Goal: Task Accomplishment & Management: Use online tool/utility

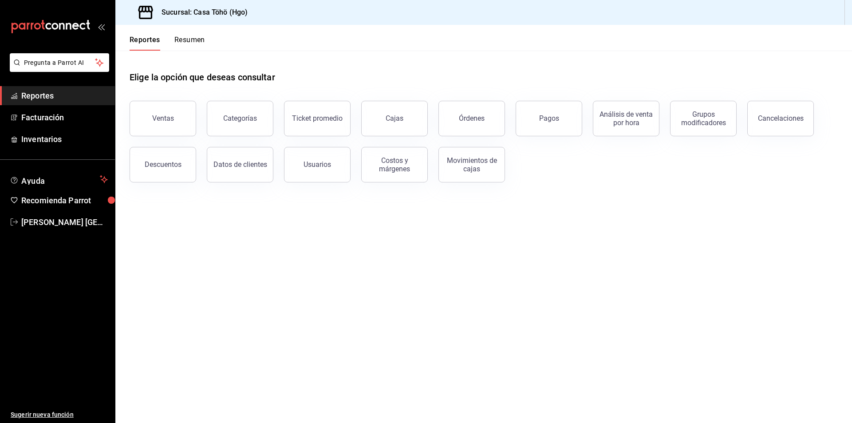
click at [571, 172] on div "Ventas Categorías Ticket promedio Cajas Órdenes Pagos Análisis de venta por hor…" at bounding box center [478, 136] width 719 height 92
click at [65, 114] on span "Facturación" at bounding box center [64, 117] width 87 height 12
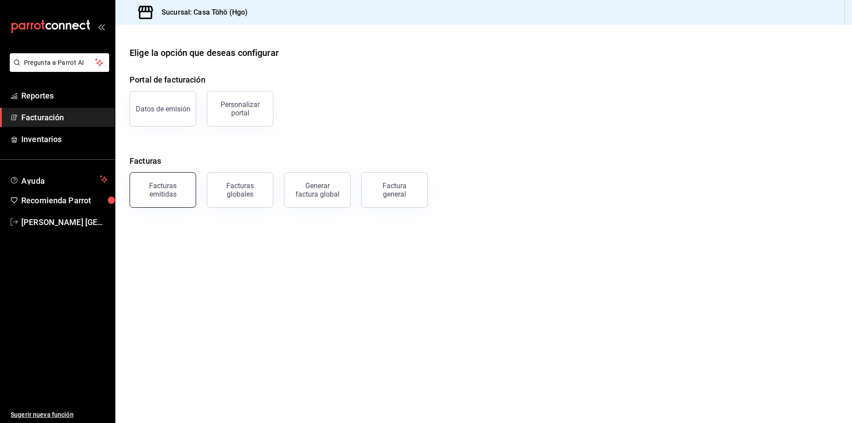
click at [194, 195] on div "Facturas emitidas" at bounding box center [157, 185] width 77 height 46
click at [338, 197] on button "Generar factura global" at bounding box center [317, 190] width 67 height 36
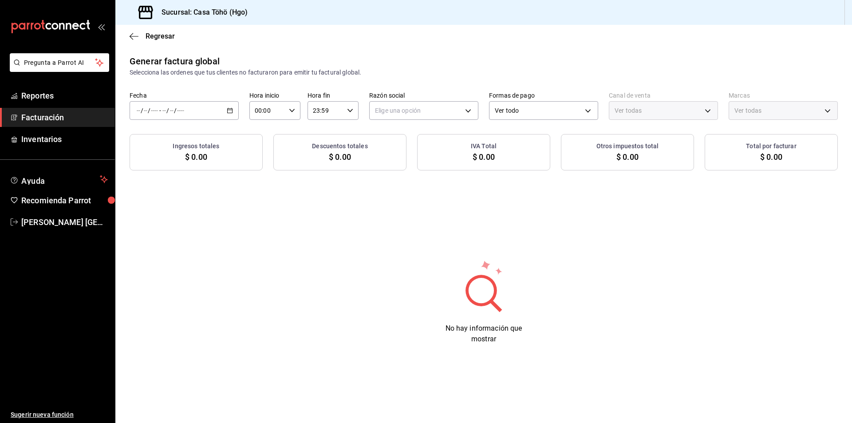
type input "PARROT,UBER_EATS,RAPPI,DIDI_FOOD,ONLINE"
click at [38, 120] on span "Facturación" at bounding box center [64, 117] width 87 height 12
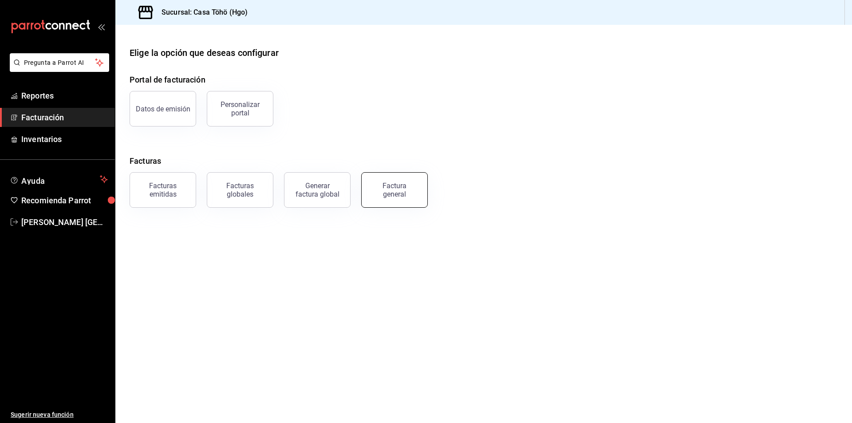
click at [385, 196] on div "Factura general" at bounding box center [394, 190] width 44 height 17
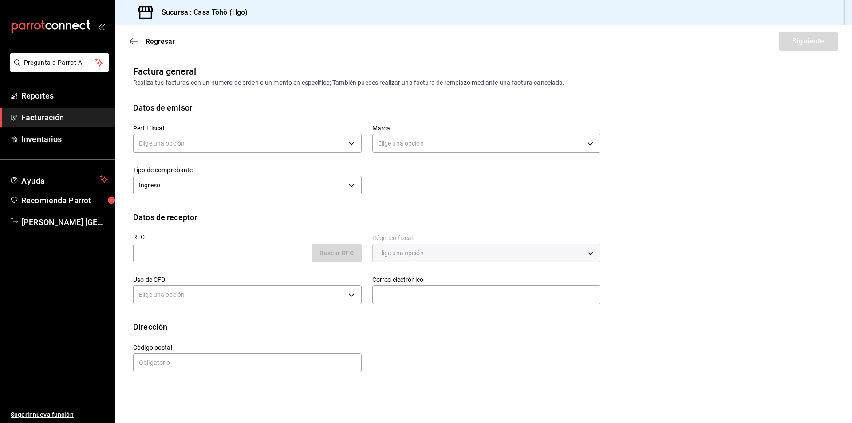
click at [60, 118] on span "Facturación" at bounding box center [64, 117] width 87 height 12
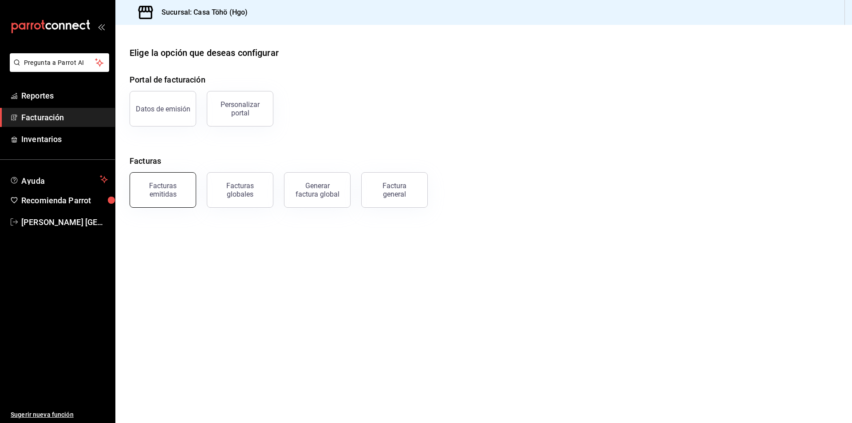
click at [170, 200] on button "Facturas emitidas" at bounding box center [163, 190] width 67 height 36
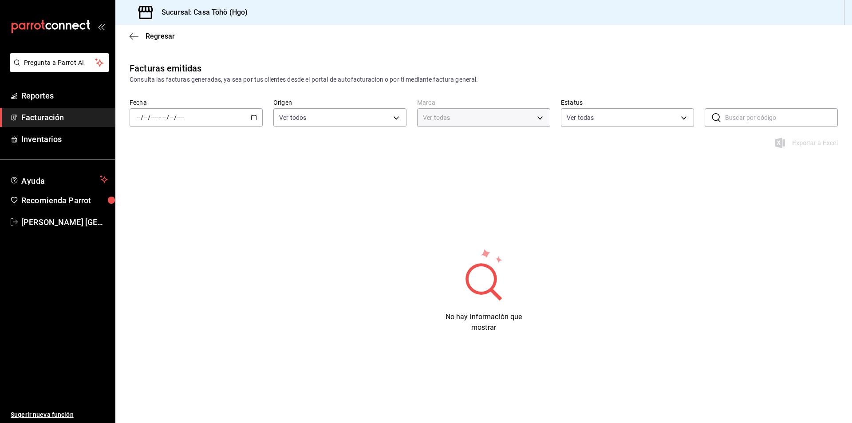
type input "3863094e-80de-4485-9a79-27000a153f73"
click at [253, 115] on icon "button" at bounding box center [254, 118] width 6 height 6
click at [166, 206] on span "Mes actual" at bounding box center [171, 204] width 69 height 9
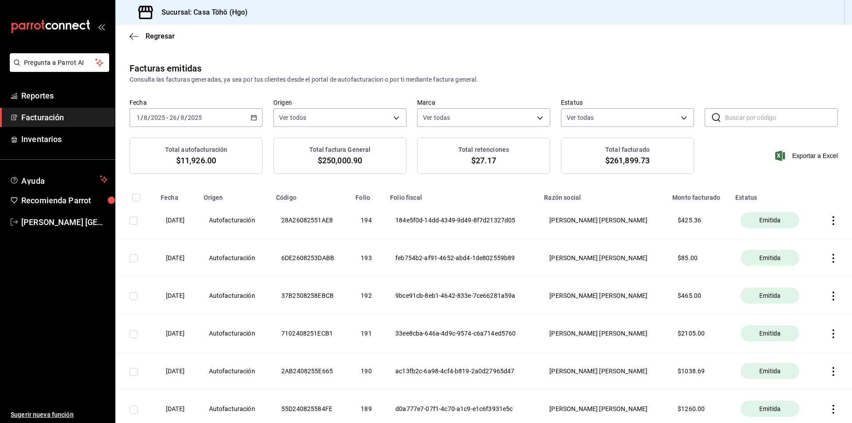
click at [251, 118] on icon "button" at bounding box center [254, 118] width 6 height 6
click at [176, 247] on span "Rango de fechas" at bounding box center [171, 244] width 69 height 9
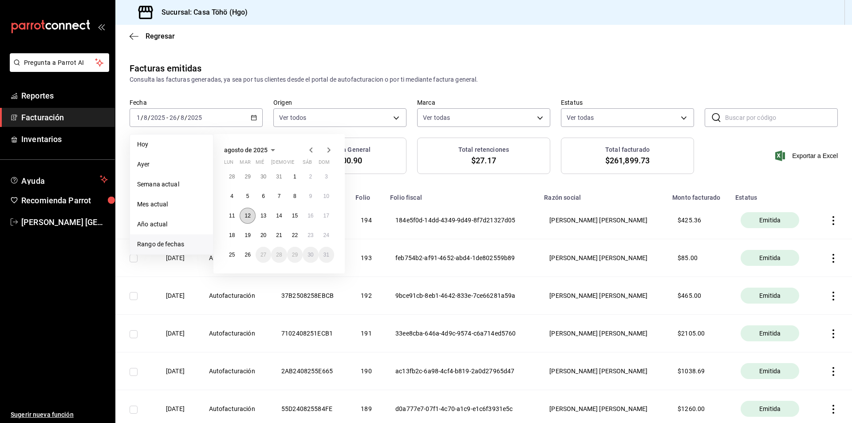
click at [249, 217] on abbr "12" at bounding box center [248, 216] width 6 height 6
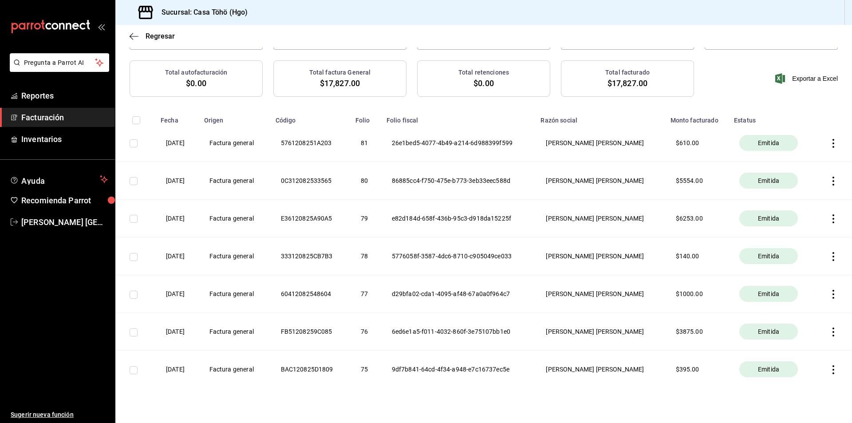
scroll to position [92, 0]
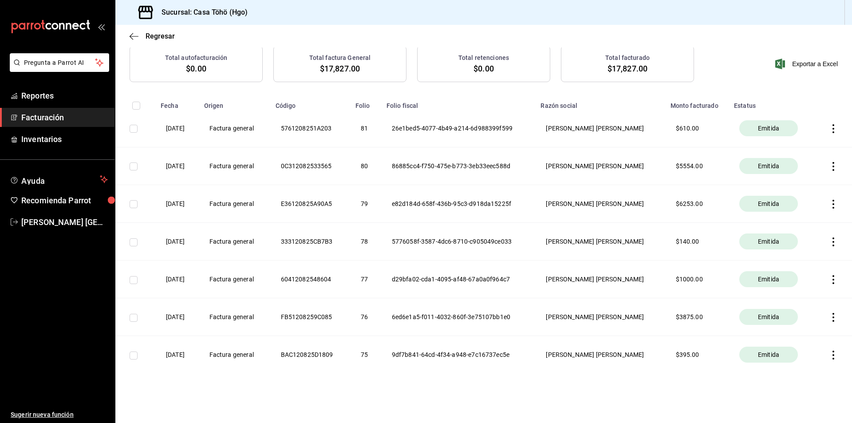
click at [270, 248] on th "Factura general" at bounding box center [234, 242] width 71 height 38
